Goal: Task Accomplishment & Management: Complete application form

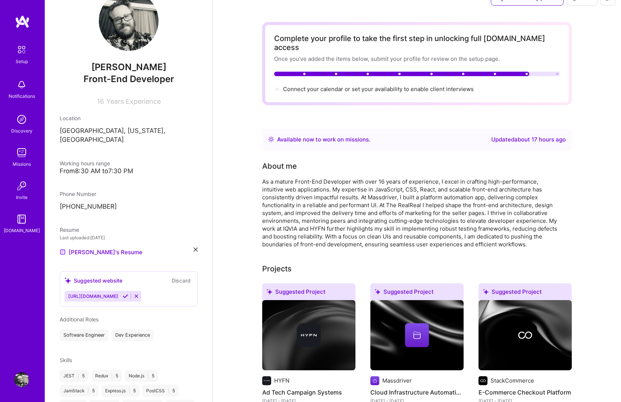
scroll to position [196, 0]
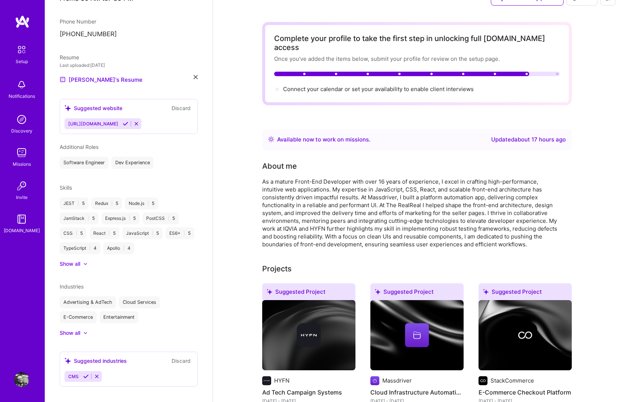
click at [179, 356] on button "Discard" at bounding box center [180, 360] width 23 height 9
click at [397, 85] on span "Connect your calendar or set your availability to enable client interviews →" at bounding box center [381, 88] width 197 height 7
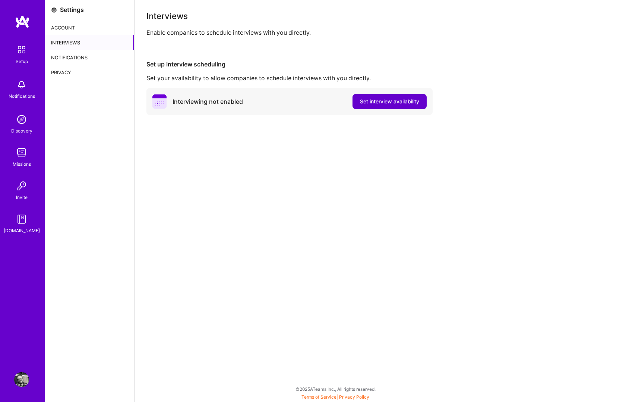
click at [400, 98] on span "Set interview availability" at bounding box center [389, 101] width 59 height 7
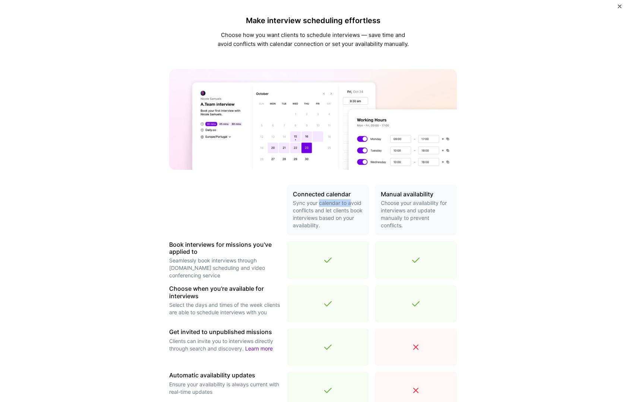
drag, startPoint x: 316, startPoint y: 202, endPoint x: 347, endPoint y: 202, distance: 31.3
click at [347, 202] on p "Sync your calendar to avoid conflicts and let clients book interviews based on …" at bounding box center [328, 214] width 70 height 30
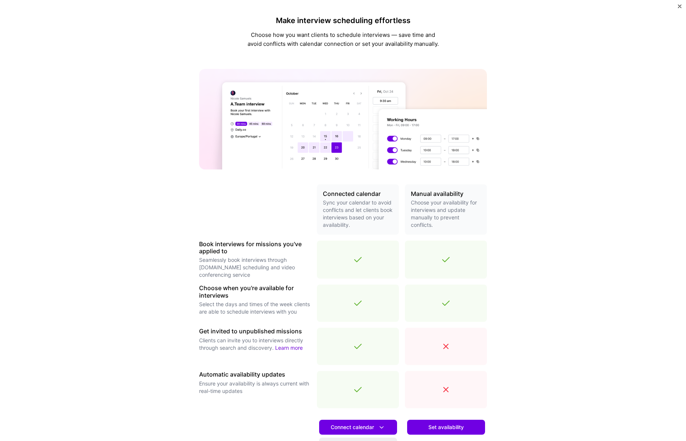
click at [357, 217] on p "Sync your calendar to avoid conflicts and let clients book interviews based on …" at bounding box center [358, 214] width 70 height 30
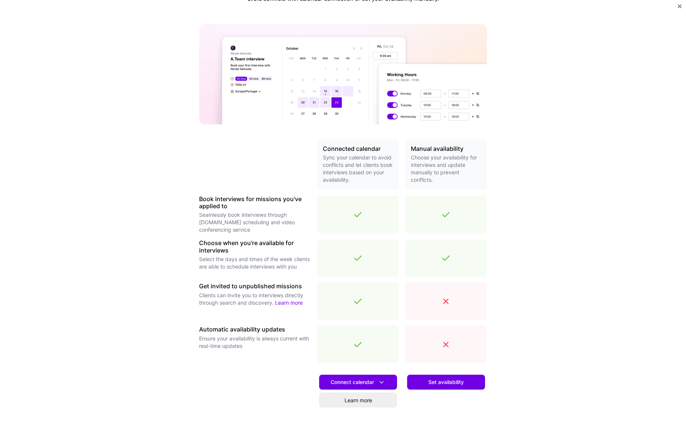
scroll to position [81, 0]
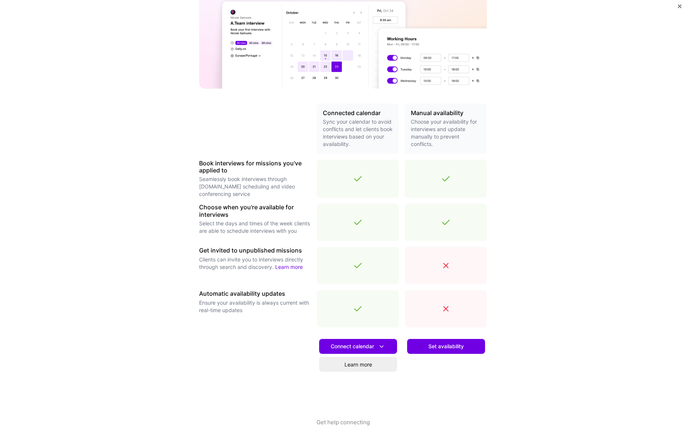
click at [582, 328] on div "Make interview scheduling effortless Choose how you want clients to schedule in…" at bounding box center [343, 220] width 686 height 441
drag, startPoint x: 442, startPoint y: 265, endPoint x: 537, endPoint y: 273, distance: 95.4
click at [529, 273] on div "Make interview scheduling effortless Choose how you want clients to schedule in…" at bounding box center [343, 220] width 686 height 441
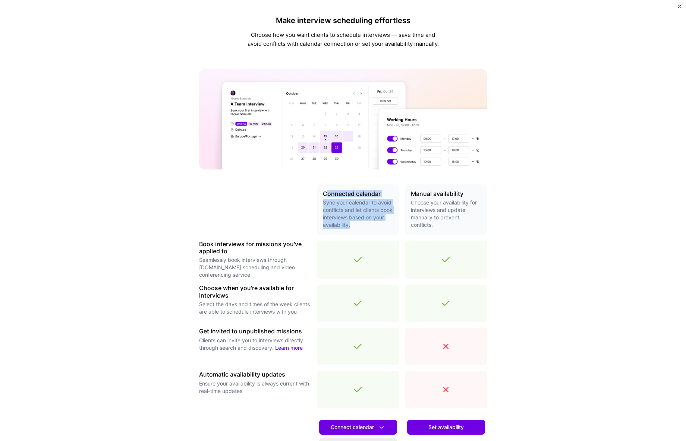
drag, startPoint x: 334, startPoint y: 196, endPoint x: 369, endPoint y: 230, distance: 49.6
click at [369, 230] on div "Connected calendar Sync your calendar to avoid conflicts and let clients book i…" at bounding box center [358, 210] width 82 height 50
click at [371, 227] on p "Sync your calendar to avoid conflicts and let clients book interviews based on …" at bounding box center [358, 214] width 70 height 30
drag, startPoint x: 320, startPoint y: 192, endPoint x: 371, endPoint y: 223, distance: 59.2
click at [370, 223] on div "Connected calendar Sync your calendar to avoid conflicts and let clients book i…" at bounding box center [358, 210] width 82 height 50
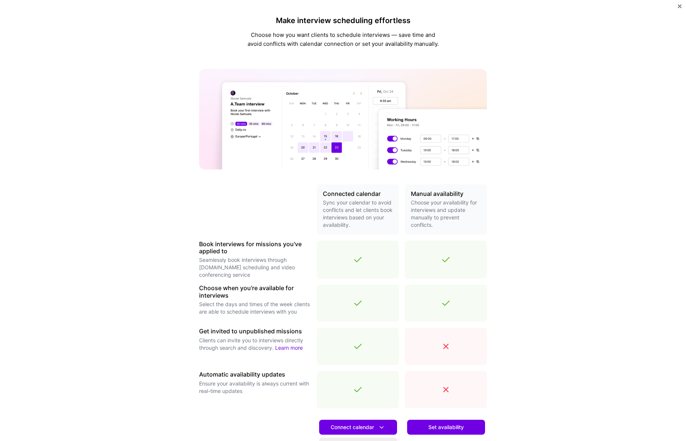
drag, startPoint x: 378, startPoint y: 220, endPoint x: 402, endPoint y: 215, distance: 23.6
click at [381, 219] on p "Sync your calendar to avoid conflicts and let clients book interviews based on …" at bounding box center [358, 214] width 70 height 30
click at [422, 207] on p "Choose your availability for interviews and update manually to prevent conflict…" at bounding box center [446, 214] width 70 height 30
click at [604, 59] on div "Make interview scheduling effortless Choose how you want clients to schedule in…" at bounding box center [343, 220] width 686 height 441
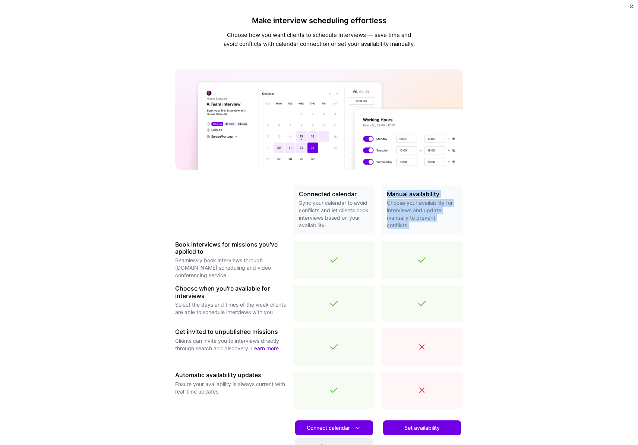
drag, startPoint x: 385, startPoint y: 193, endPoint x: 440, endPoint y: 223, distance: 63.1
click at [436, 225] on div "Manual availability Choose your availability for interviews and update manually…" at bounding box center [422, 210] width 82 height 50
click at [519, 207] on div "Make interview scheduling effortless Choose how you want clients to schedule in…" at bounding box center [319, 222] width 638 height 445
click at [519, 204] on div "Make interview scheduling effortless Choose how you want clients to schedule in…" at bounding box center [319, 222] width 638 height 445
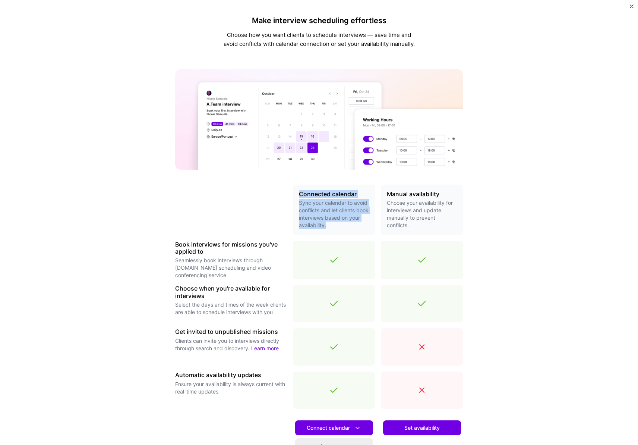
drag, startPoint x: 296, startPoint y: 194, endPoint x: 341, endPoint y: 232, distance: 59.0
click at [341, 233] on div "Connected calendar Sync your calendar to avoid conflicts and let clients book i…" at bounding box center [334, 210] width 82 height 50
click at [342, 229] on p "Sync your calendar to avoid conflicts and let clients book interviews based on …" at bounding box center [334, 214] width 70 height 30
drag, startPoint x: 340, startPoint y: 228, endPoint x: 278, endPoint y: 190, distance: 72.6
click at [278, 190] on div "Connected calendar Sync your calendar to avoid conflicts and let clients book i…" at bounding box center [319, 342] width 288 height 315
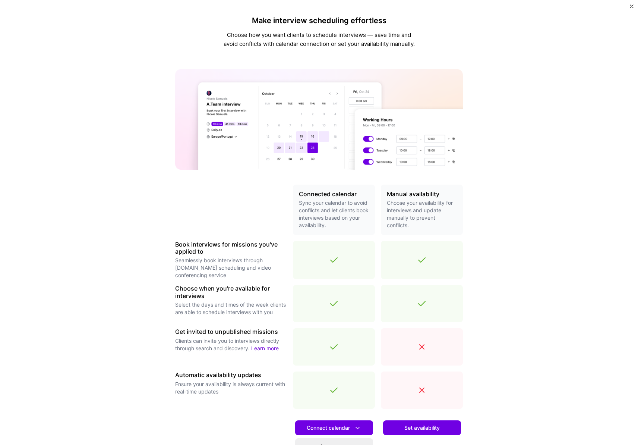
click at [407, 214] on p "Choose your availability for interviews and update manually to prevent conflict…" at bounding box center [422, 214] width 70 height 30
drag, startPoint x: 410, startPoint y: 226, endPoint x: 378, endPoint y: 188, distance: 50.6
click at [378, 188] on div "Connected calendar Sync your calendar to avoid conflicts and let clients book i…" at bounding box center [319, 342] width 288 height 315
click at [387, 193] on h3 "Manual availability" at bounding box center [422, 194] width 70 height 7
drag, startPoint x: 385, startPoint y: 193, endPoint x: 470, endPoint y: 193, distance: 85.4
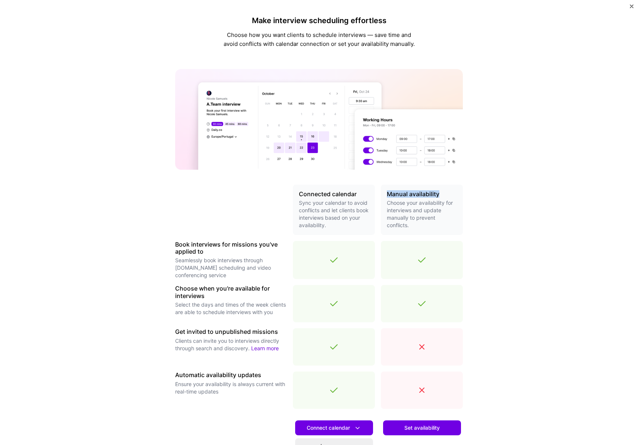
click at [470, 193] on div "Make interview scheduling effortless Choose how you want clients to schedule in…" at bounding box center [319, 222] width 638 height 445
click at [459, 193] on div "Manual availability Choose your availability for interviews and update manually…" at bounding box center [422, 210] width 82 height 50
drag, startPoint x: 440, startPoint y: 194, endPoint x: 375, endPoint y: 192, distance: 65.3
click at [375, 192] on div "Connected calendar Sync your calendar to avoid conflicts and let clients book i…" at bounding box center [319, 342] width 288 height 315
drag, startPoint x: 381, startPoint y: 192, endPoint x: 374, endPoint y: 192, distance: 7.5
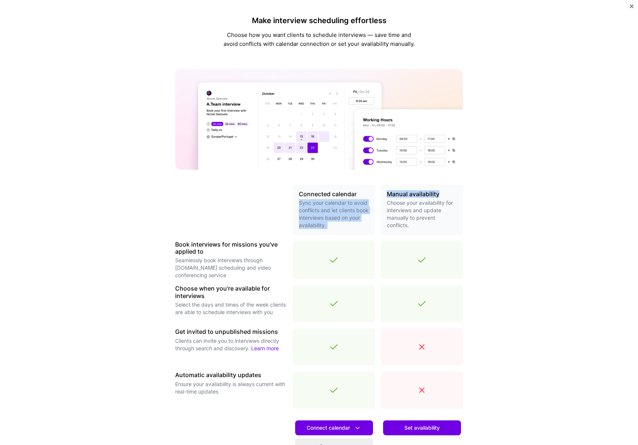
click at [381, 192] on div "Manual availability Choose your availability for interviews and update manually…" at bounding box center [422, 210] width 82 height 50
drag, startPoint x: 296, startPoint y: 193, endPoint x: 479, endPoint y: 224, distance: 185.3
click at [449, 231] on div "Connected calendar Sync your calendar to avoid conflicts and let clients book i…" at bounding box center [319, 342] width 288 height 315
click at [498, 217] on div "Make interview scheduling effortless Choose how you want clients to schedule in…" at bounding box center [319, 222] width 638 height 445
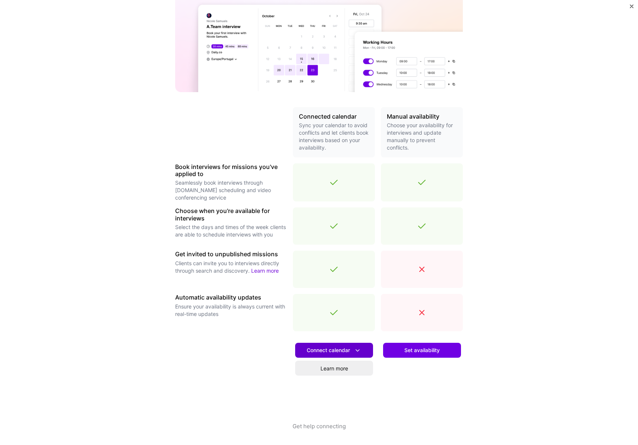
click at [354, 349] on icon at bounding box center [358, 350] width 8 height 8
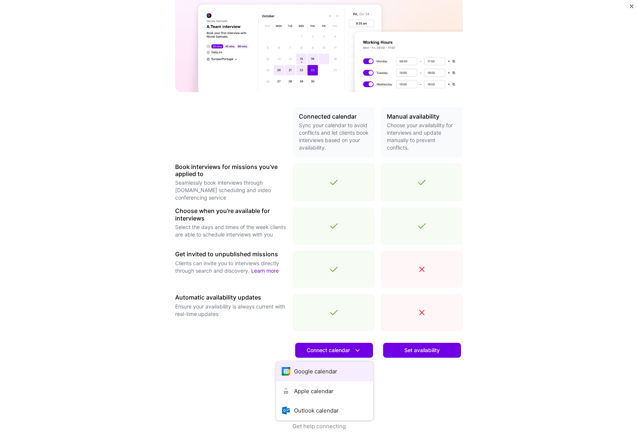
click at [334, 369] on button "Google calendar" at bounding box center [324, 371] width 97 height 20
click at [338, 371] on link "Learn more" at bounding box center [334, 368] width 78 height 15
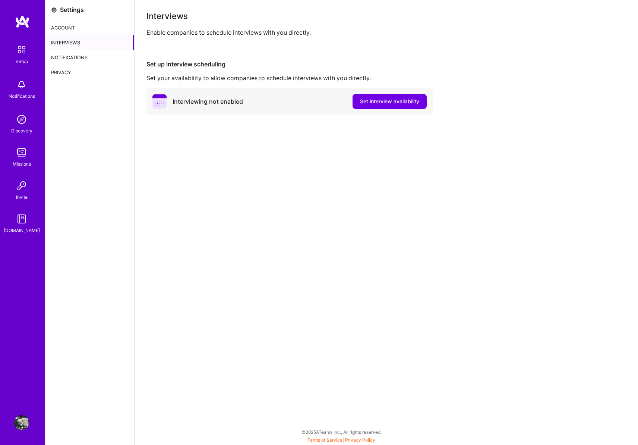
click at [72, 27] on div "Account" at bounding box center [89, 27] width 89 height 15
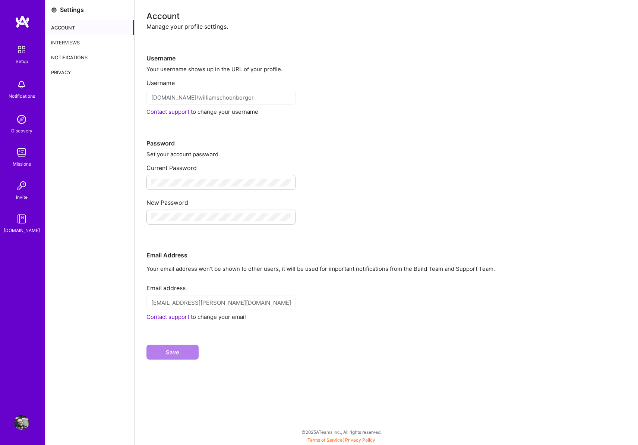
click at [298, 277] on div "Username Your username shows up in the URL of your profile. Username platform.a…" at bounding box center [387, 201] width 480 height 341
click at [82, 42] on div "Interviews" at bounding box center [89, 42] width 89 height 15
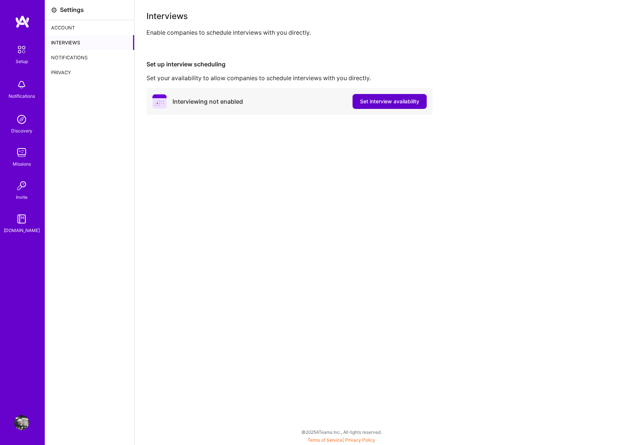
click at [383, 101] on span "Set interview availability" at bounding box center [389, 101] width 59 height 7
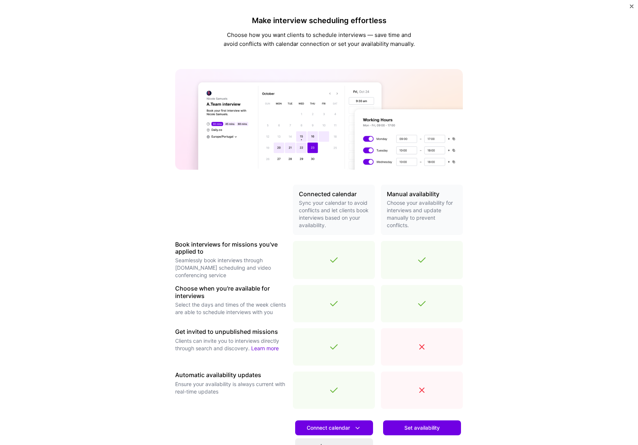
scroll to position [78, 0]
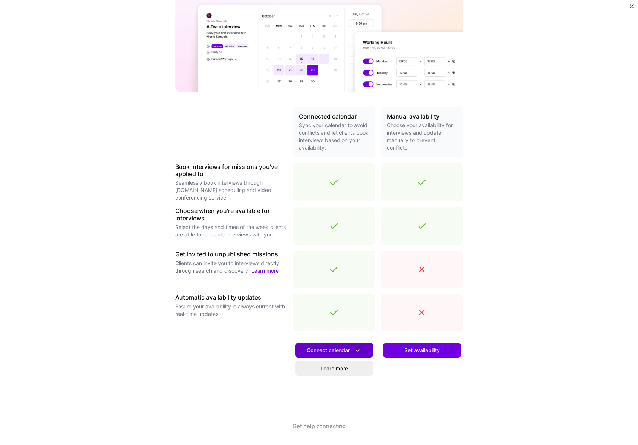
click at [341, 351] on span "Connect calendar" at bounding box center [334, 350] width 55 height 8
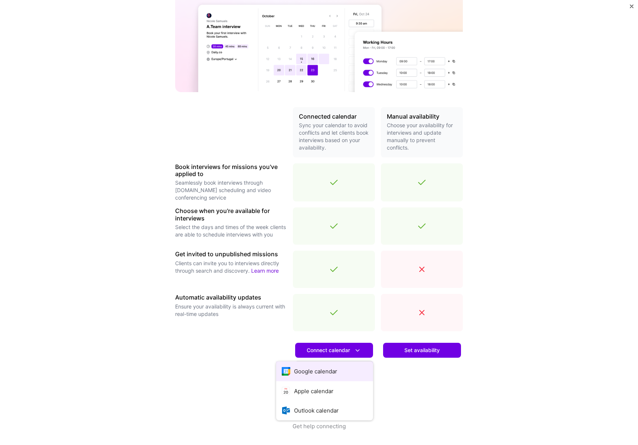
click at [327, 367] on button "Google calendar" at bounding box center [324, 371] width 97 height 20
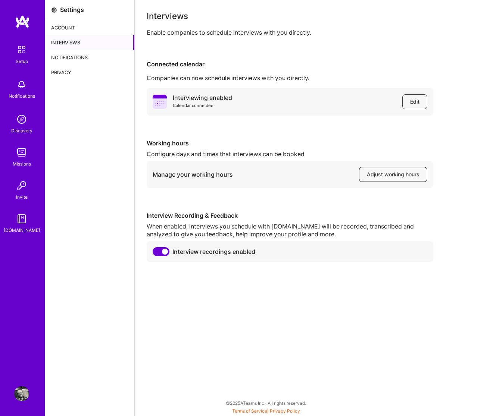
click at [391, 173] on span "Adjust working hours" at bounding box center [392, 174] width 53 height 7
click at [301, 203] on div "Interviewing enabled Calendar connected Edit Working hours Configure days and t…" at bounding box center [311, 175] width 328 height 174
click at [85, 58] on div "Notifications" at bounding box center [89, 57] width 89 height 15
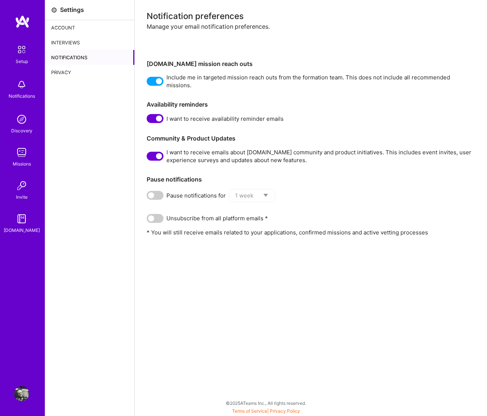
click at [79, 71] on div "Privacy" at bounding box center [89, 72] width 89 height 15
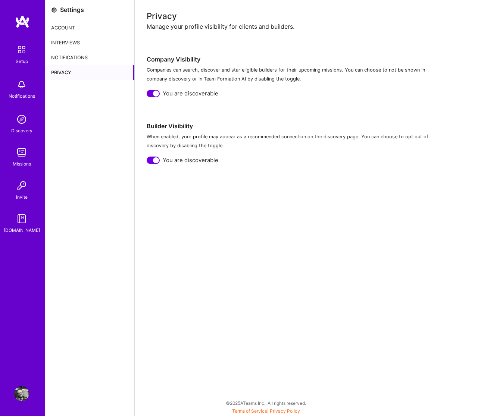
click at [26, 88] on img at bounding box center [21, 84] width 15 height 15
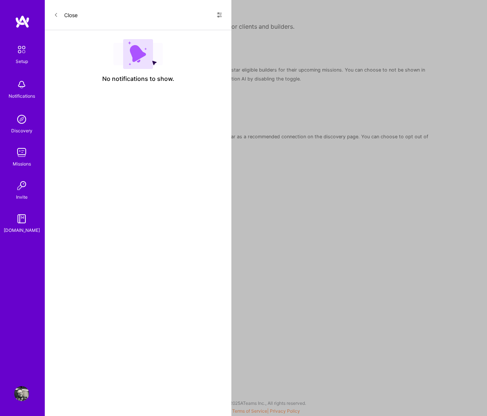
click at [56, 15] on icon at bounding box center [56, 15] width 4 height 4
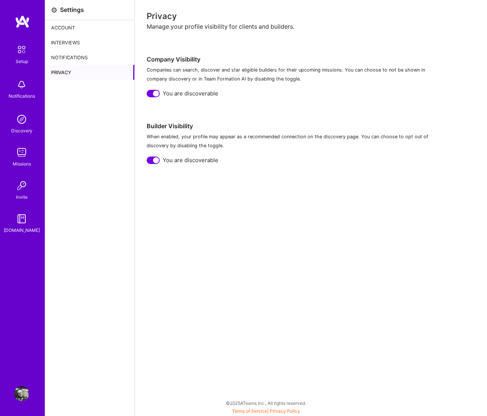
click at [21, 150] on img at bounding box center [21, 152] width 15 height 15
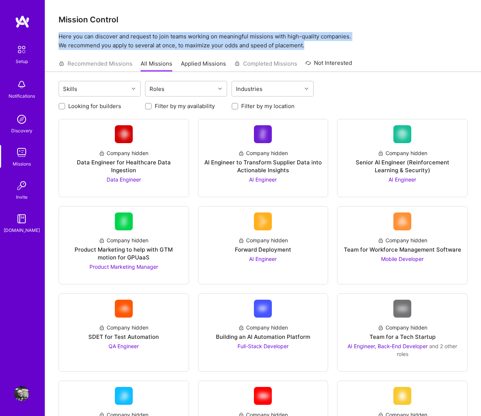
drag, startPoint x: 59, startPoint y: 36, endPoint x: 357, endPoint y: 46, distance: 298.8
click at [357, 46] on p "Here you can discover and request to join teams working on meaningful missions …" at bounding box center [263, 41] width 409 height 18
click at [369, 49] on p "Here you can discover and request to join teams working on meaningful missions …" at bounding box center [263, 41] width 409 height 18
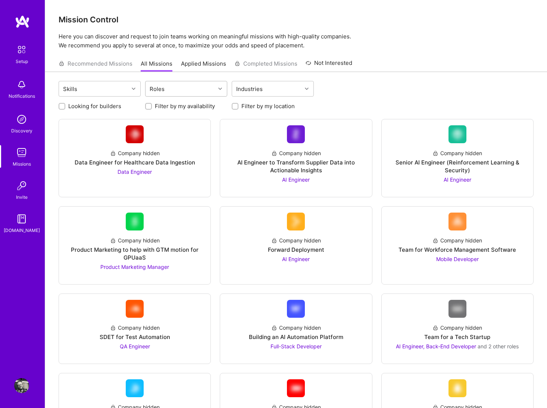
click at [189, 88] on div "Roles" at bounding box center [180, 88] width 70 height 15
type input "front"
click at [152, 107] on input "checkbox" at bounding box center [153, 108] width 5 height 5
checkbox input "true"
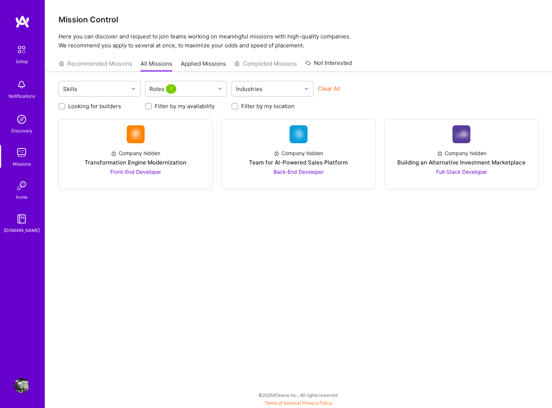
click at [446, 63] on div "Recommended Missions All Missions Applied Missions Completed Missions Not Inter…" at bounding box center [299, 64] width 480 height 16
click at [23, 385] on img at bounding box center [21, 385] width 15 height 15
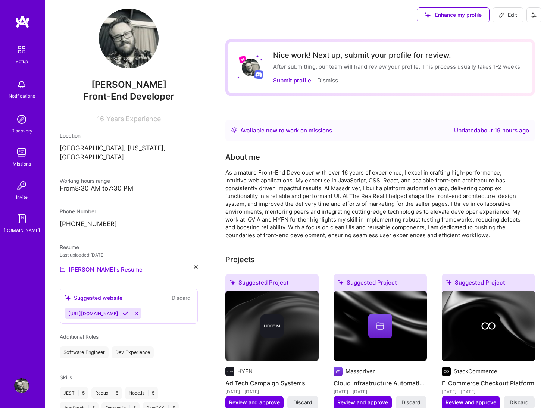
scroll to position [16, 0]
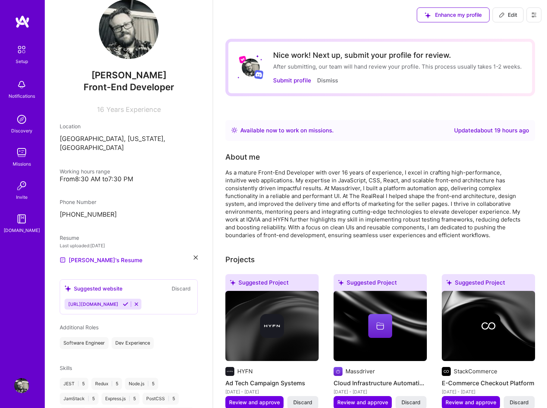
click at [349, 172] on div "As a mature Front-End Developer with over 16 years of experience, I excel in cr…" at bounding box center [374, 204] width 298 height 70
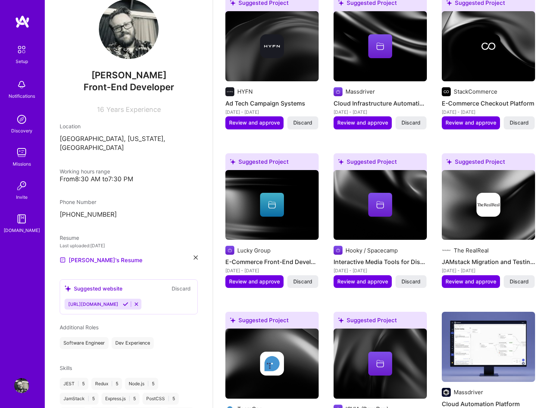
scroll to position [0, 0]
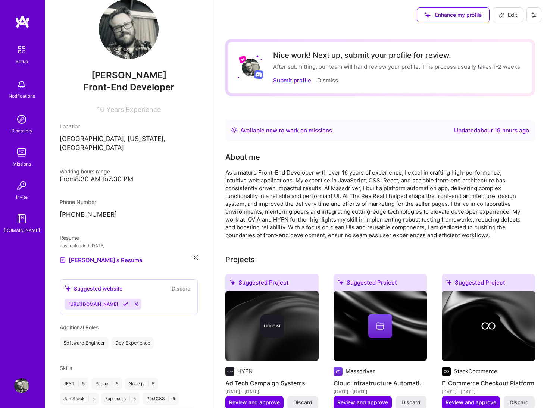
click at [292, 80] on button "Submit profile" at bounding box center [292, 80] width 38 height 8
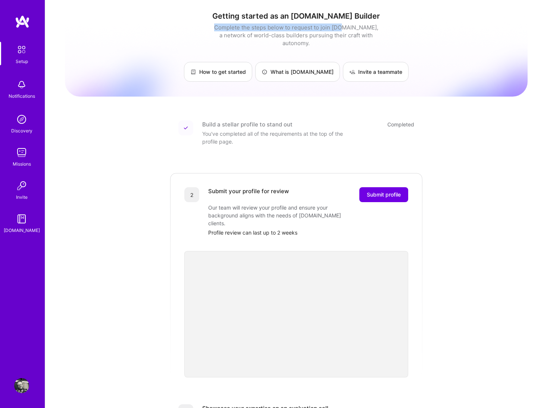
drag, startPoint x: 213, startPoint y: 26, endPoint x: 338, endPoint y: 24, distance: 125.7
click at [338, 24] on div "Complete the steps below to request to join [DOMAIN_NAME], a network of world-c…" at bounding box center [296, 34] width 168 height 23
click at [400, 120] on div "Completed" at bounding box center [400, 124] width 27 height 8
click at [431, 115] on div "Getting started as an [DOMAIN_NAME] Builder Complete the steps below to request…" at bounding box center [296, 283] width 462 height 554
